Goal: Check status: Check status

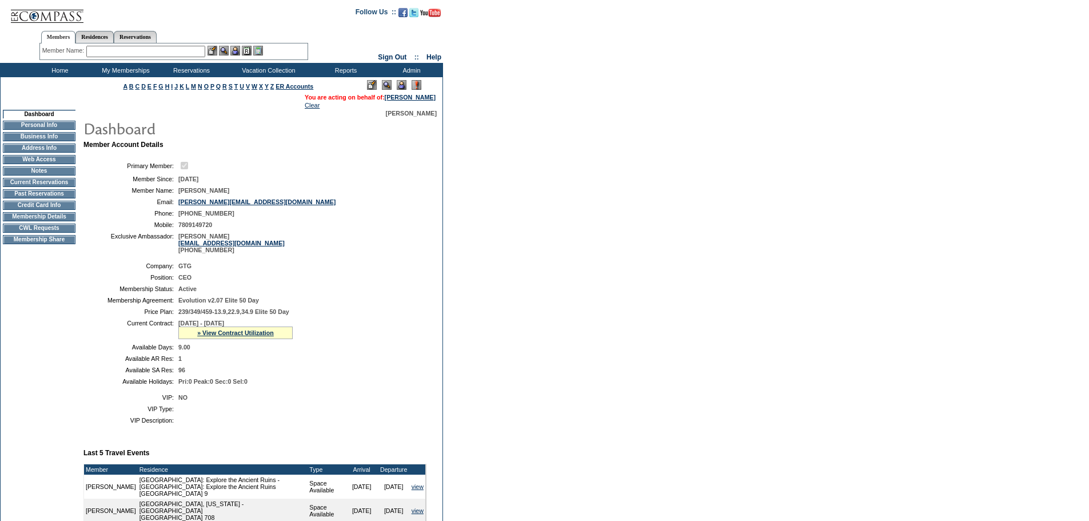
click at [399, 85] on img at bounding box center [402, 85] width 10 height 10
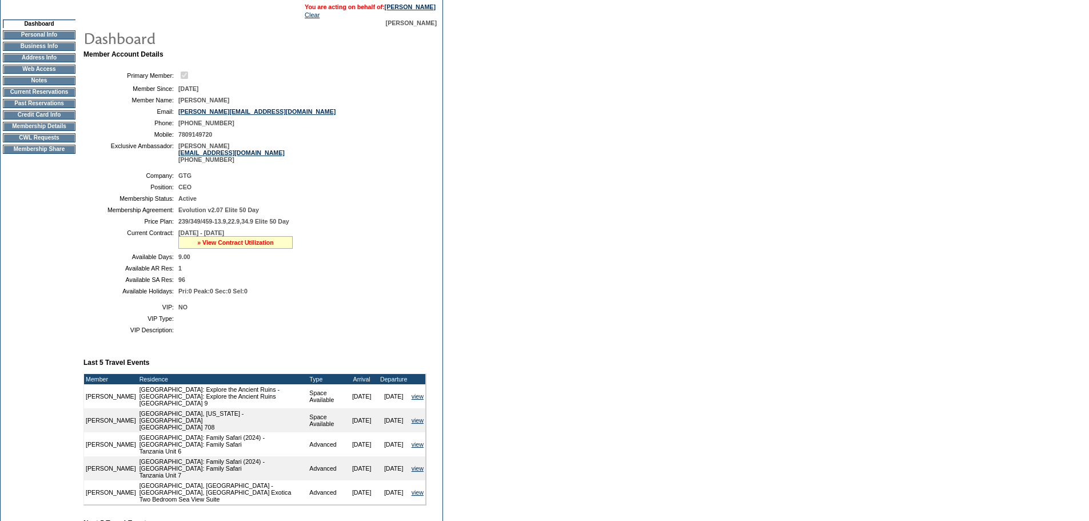
scroll to position [82, 0]
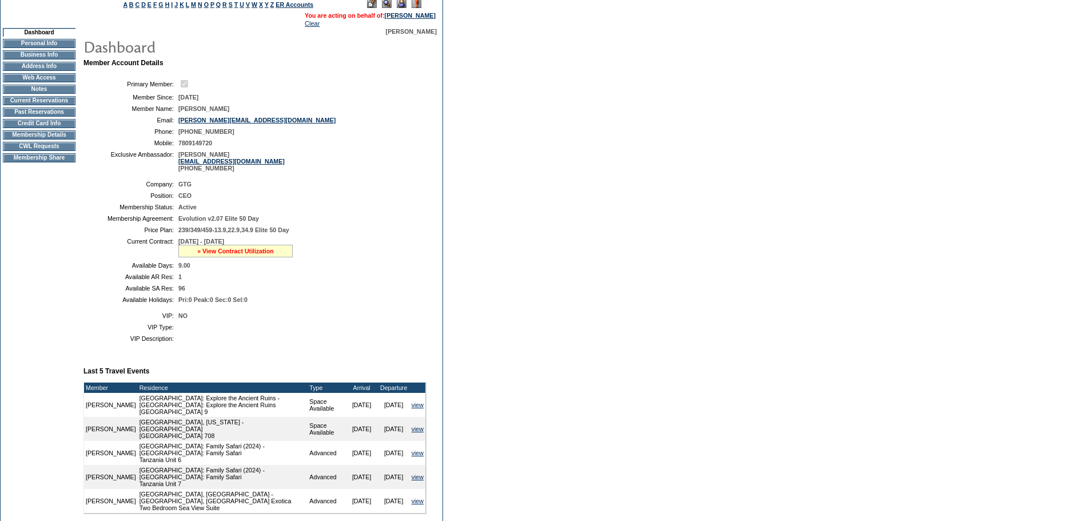
click at [219, 254] on link "» View Contract Utilization" at bounding box center [235, 251] width 77 height 7
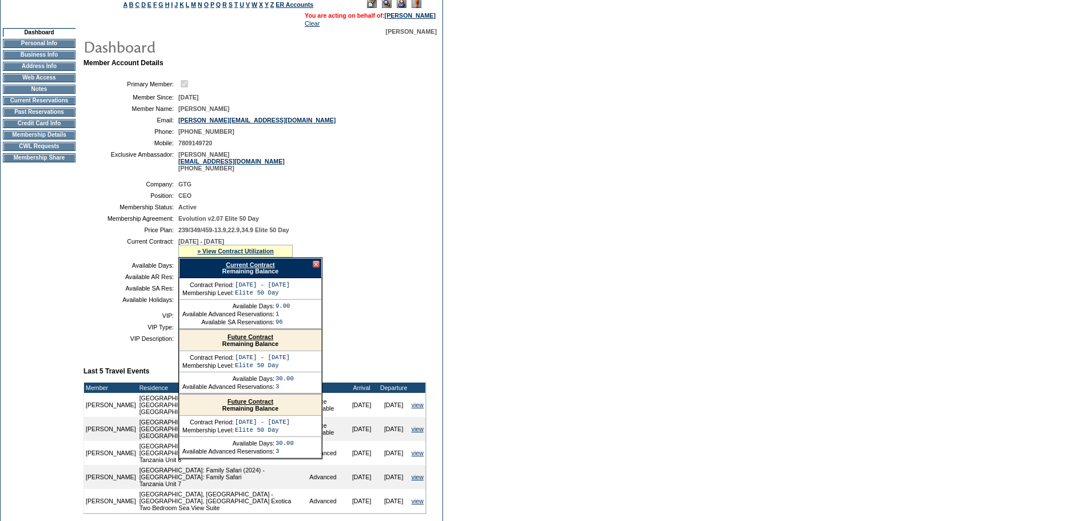
click at [261, 278] on div "Current Contract Remaining Balance" at bounding box center [250, 268] width 143 height 20
click at [258, 268] on link "Current Contract" at bounding box center [250, 264] width 49 height 7
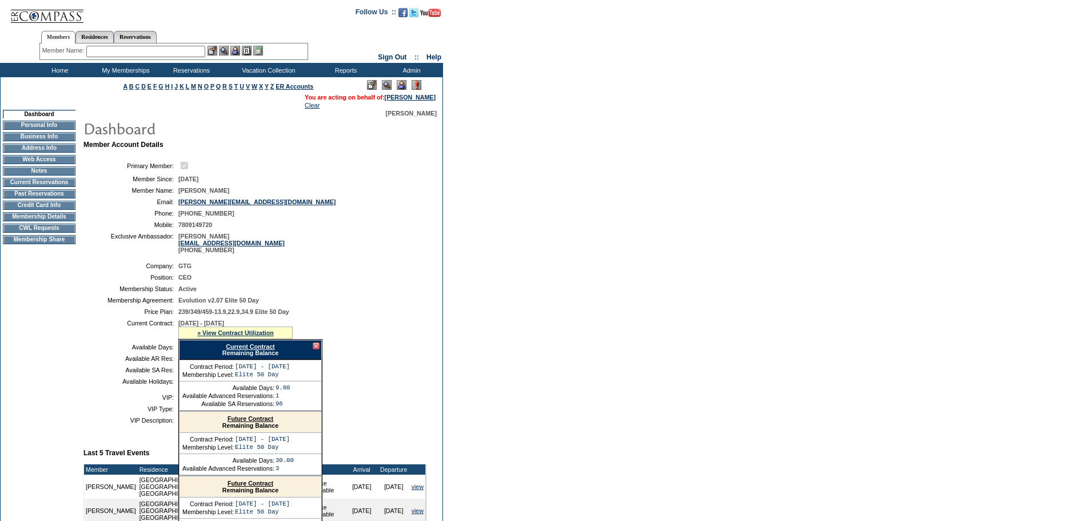
click at [66, 70] on td "Home" at bounding box center [59, 70] width 66 height 14
